Goal: Go to known website: Access a specific website the user already knows

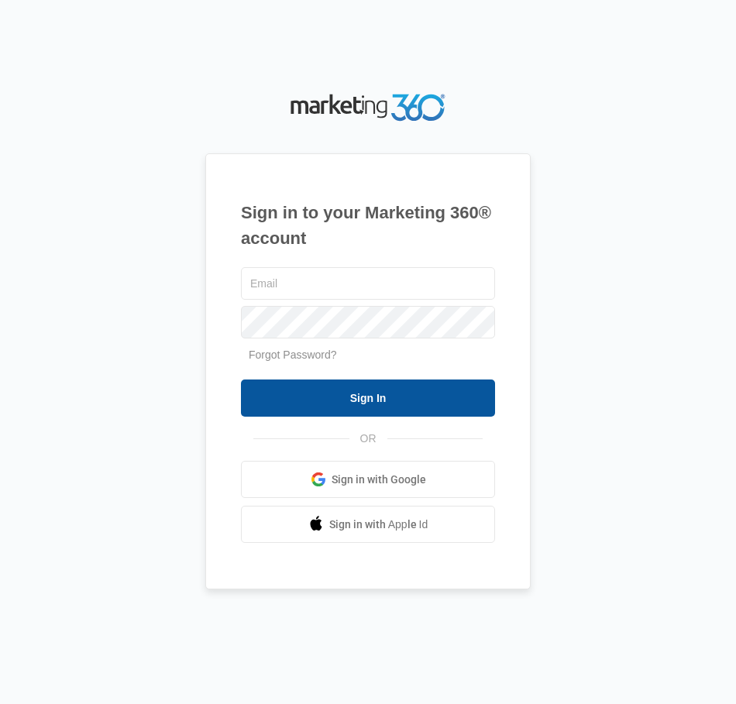
type input "[EMAIL_ADDRESS][DOMAIN_NAME]"
drag, startPoint x: 351, startPoint y: 400, endPoint x: 361, endPoint y: 400, distance: 10.1
click at [352, 400] on input "Sign In" at bounding box center [368, 398] width 254 height 37
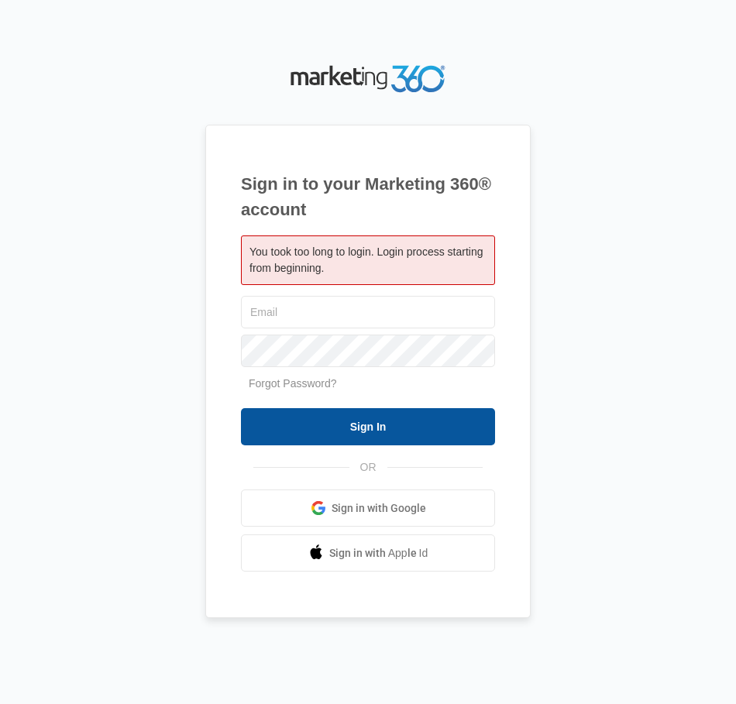
type input "[EMAIL_ADDRESS][DOMAIN_NAME]"
click at [402, 424] on input "Sign In" at bounding box center [368, 426] width 254 height 37
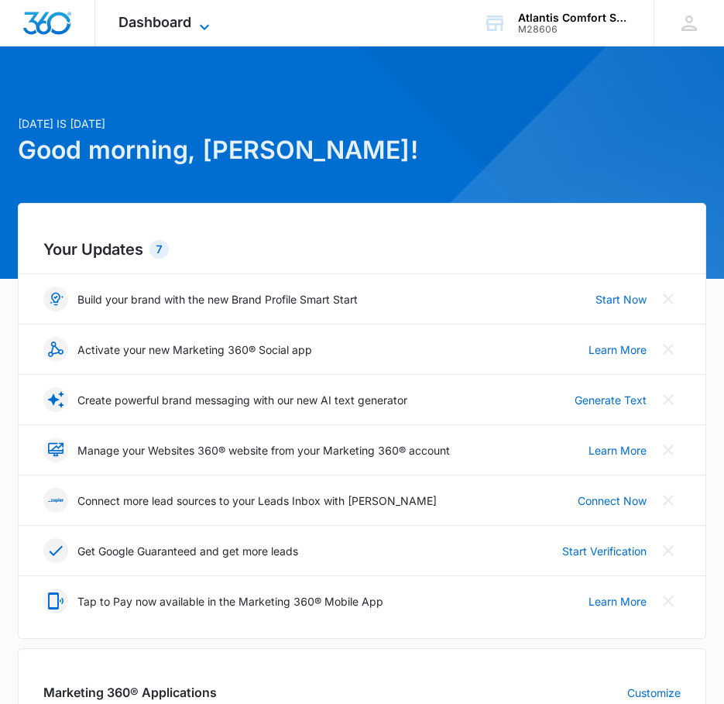
click at [163, 26] on span "Dashboard" at bounding box center [155, 22] width 73 height 16
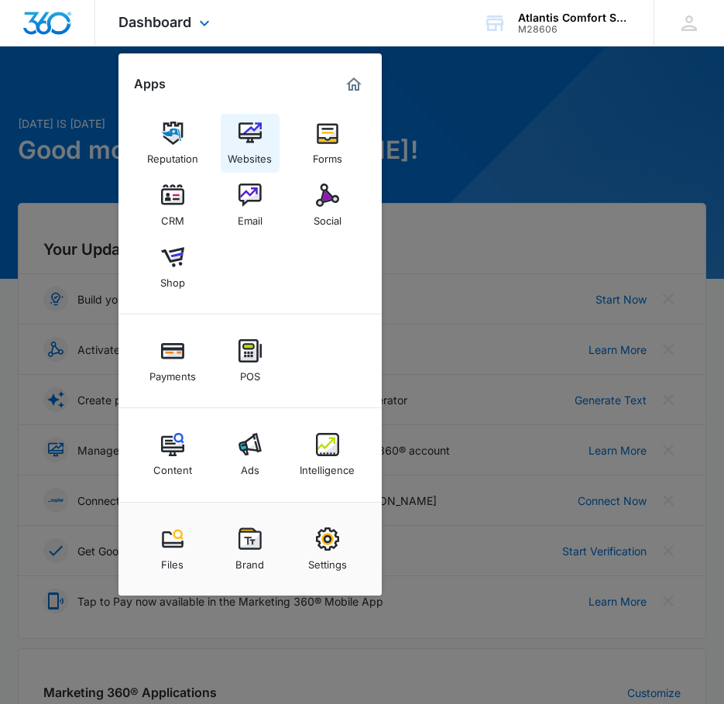
click at [260, 149] on div "Websites" at bounding box center [250, 155] width 44 height 20
